Goal: Communication & Community: Answer question/provide support

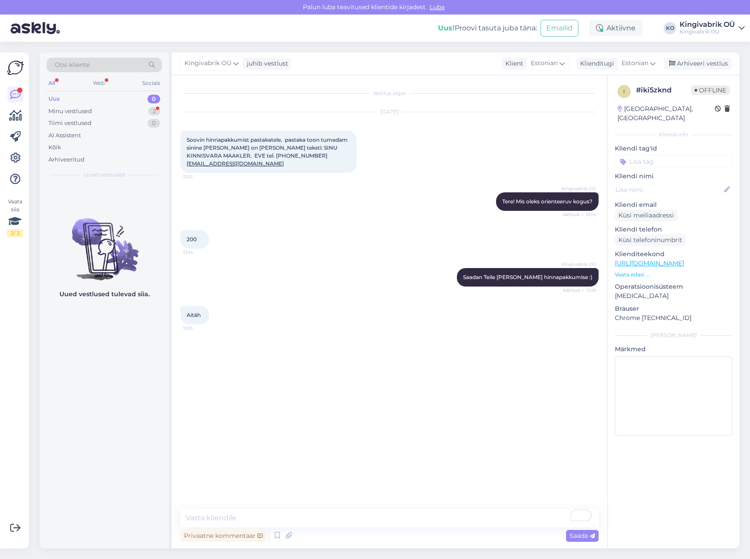
click at [328, 397] on div "Vestlus algas [DATE] Soovin hinnapakkumist pastakatele, pastaka toon tumedam si…" at bounding box center [394, 292] width 426 height 417
click at [59, 111] on div "Minu vestlused" at bounding box center [70, 111] width 44 height 9
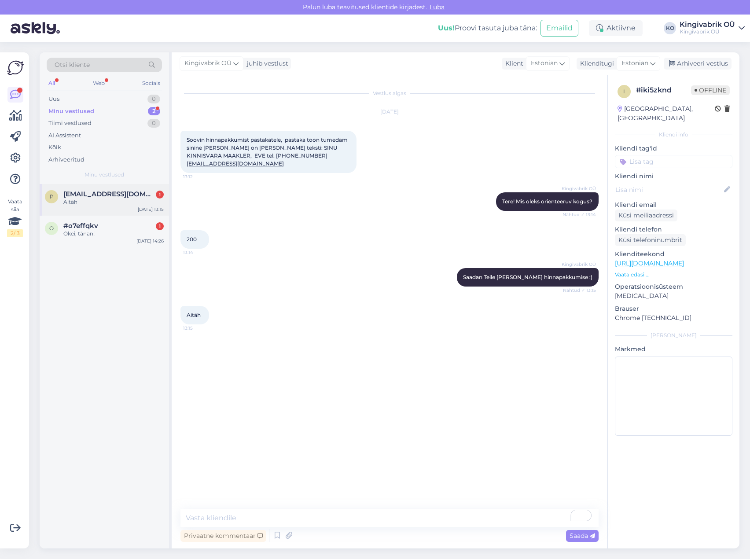
click at [92, 199] on div "Aitäh" at bounding box center [113, 202] width 100 height 8
click at [99, 236] on div "Okei, tänan!" at bounding box center [113, 234] width 100 height 8
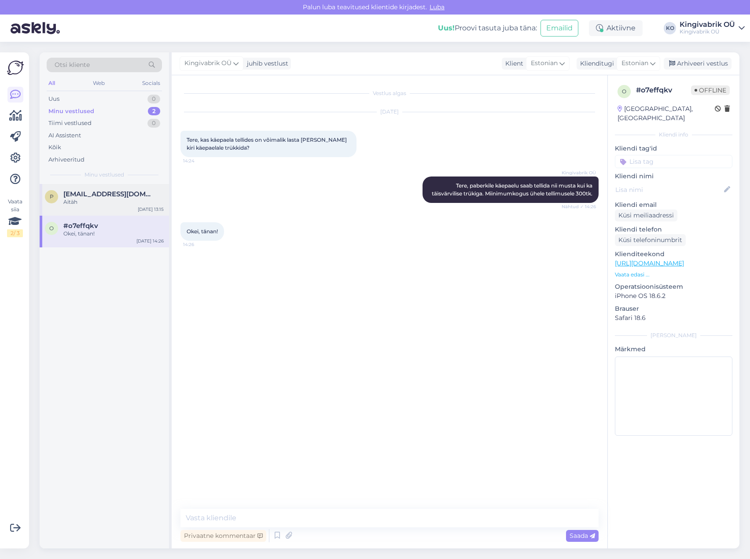
click at [123, 198] on span "[EMAIL_ADDRESS][DOMAIN_NAME]" at bounding box center [109, 194] width 92 height 8
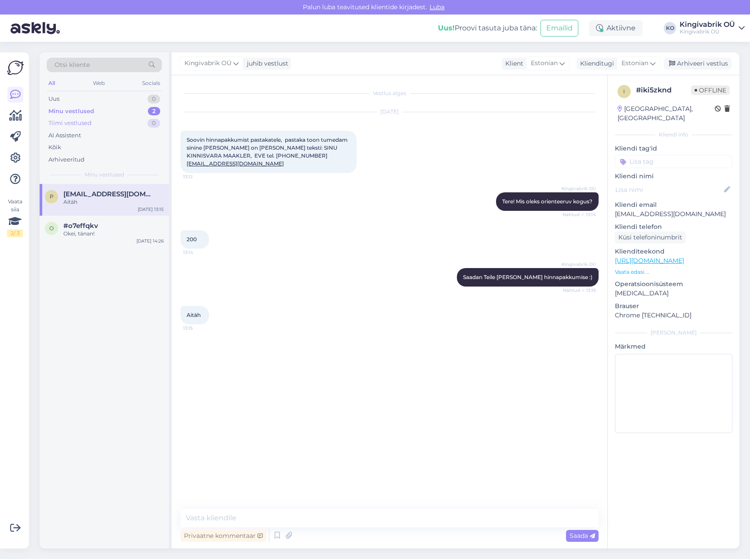
click at [70, 124] on div "Tiimi vestlused" at bounding box center [69, 123] width 43 height 9
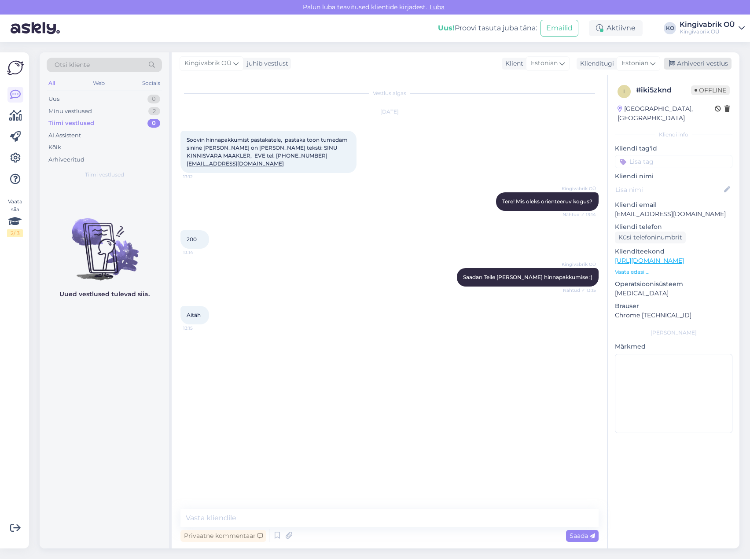
click at [692, 63] on div "Arhiveeri vestlus" at bounding box center [698, 64] width 68 height 12
click at [74, 111] on div "Minu vestlused" at bounding box center [70, 111] width 44 height 9
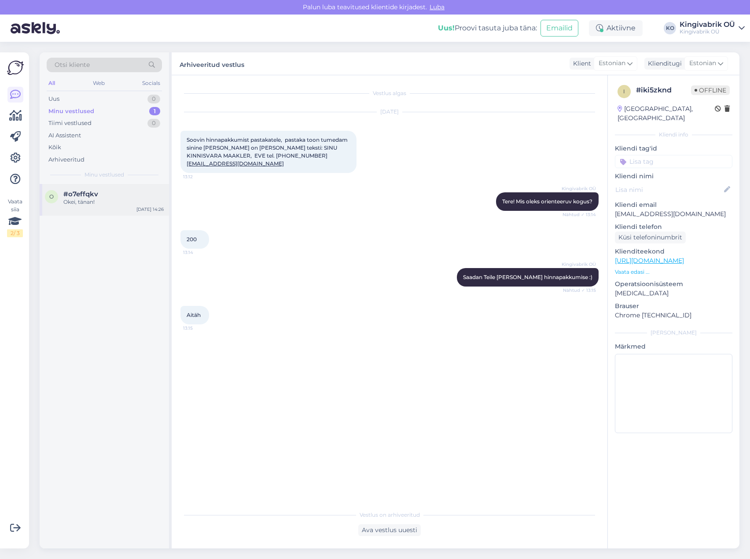
click at [100, 199] on div "Okei, tänan!" at bounding box center [113, 202] width 100 height 8
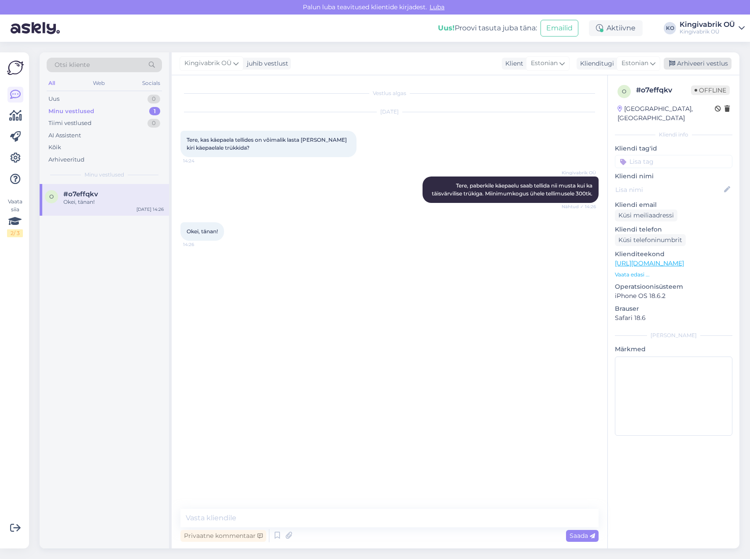
click at [697, 64] on div "Arhiveeri vestlus" at bounding box center [698, 64] width 68 height 12
